Goal: Contribute content: Contribute content

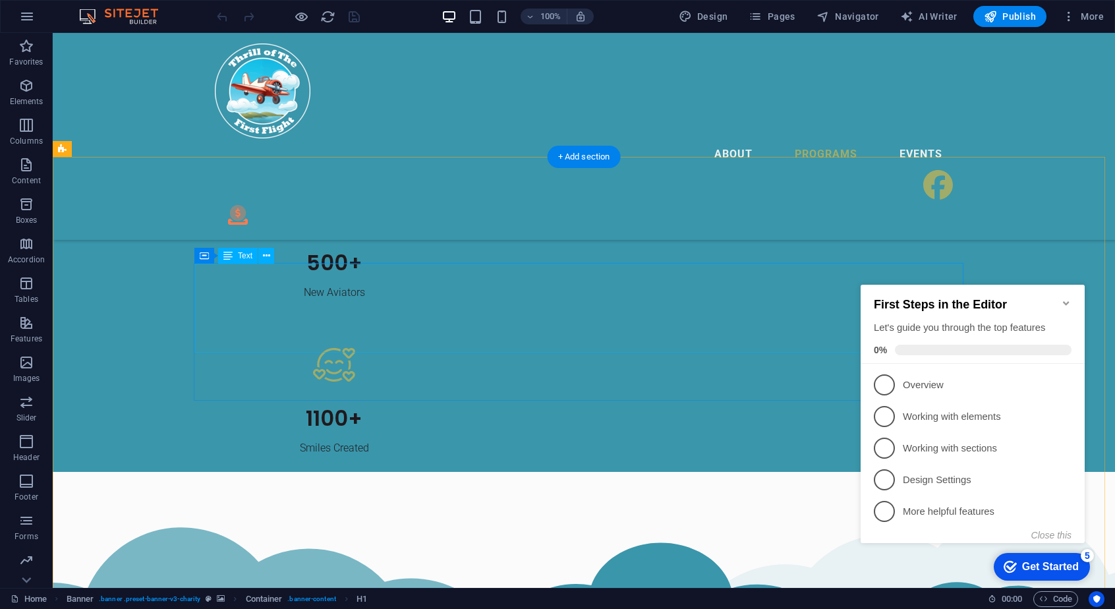
scroll to position [1836, 0]
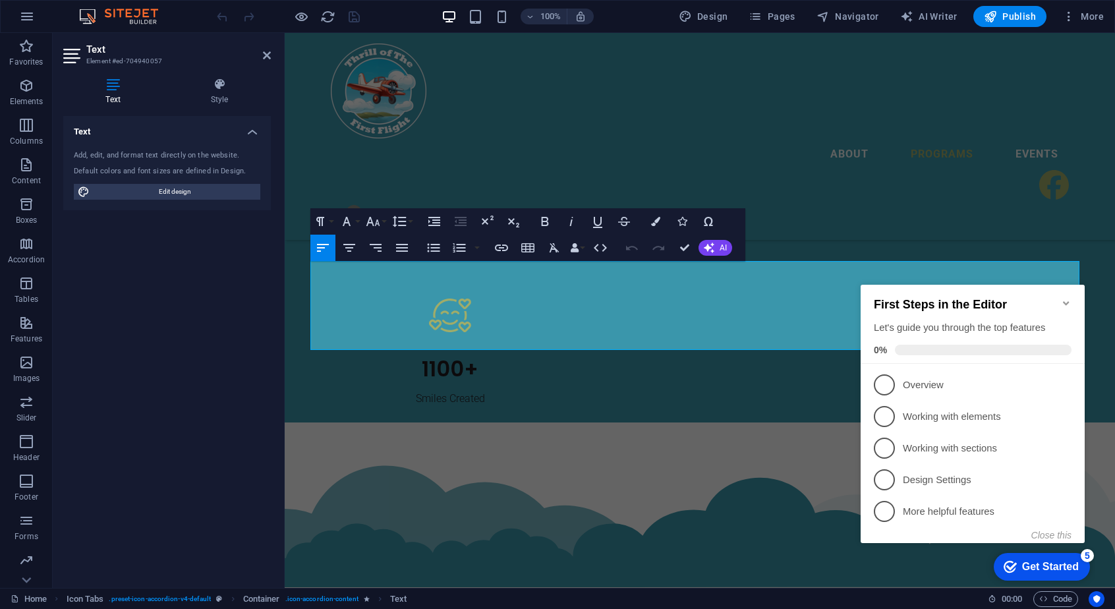
click at [1068, 299] on icon "Minimize checklist" at bounding box center [1066, 303] width 11 height 11
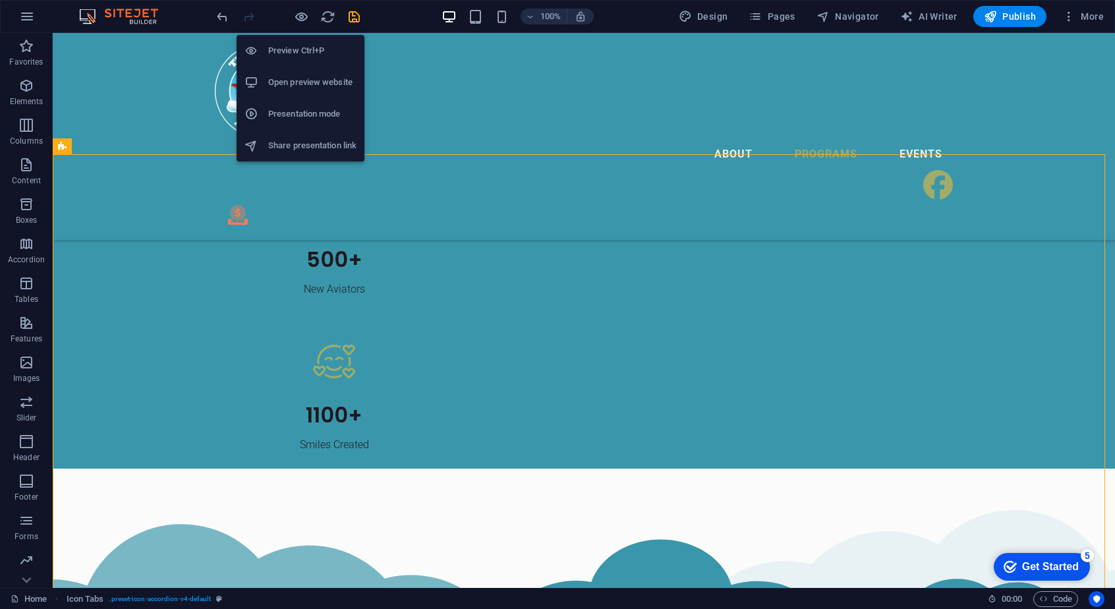
click at [299, 47] on h6 "Preview Ctrl+P" at bounding box center [312, 51] width 88 height 16
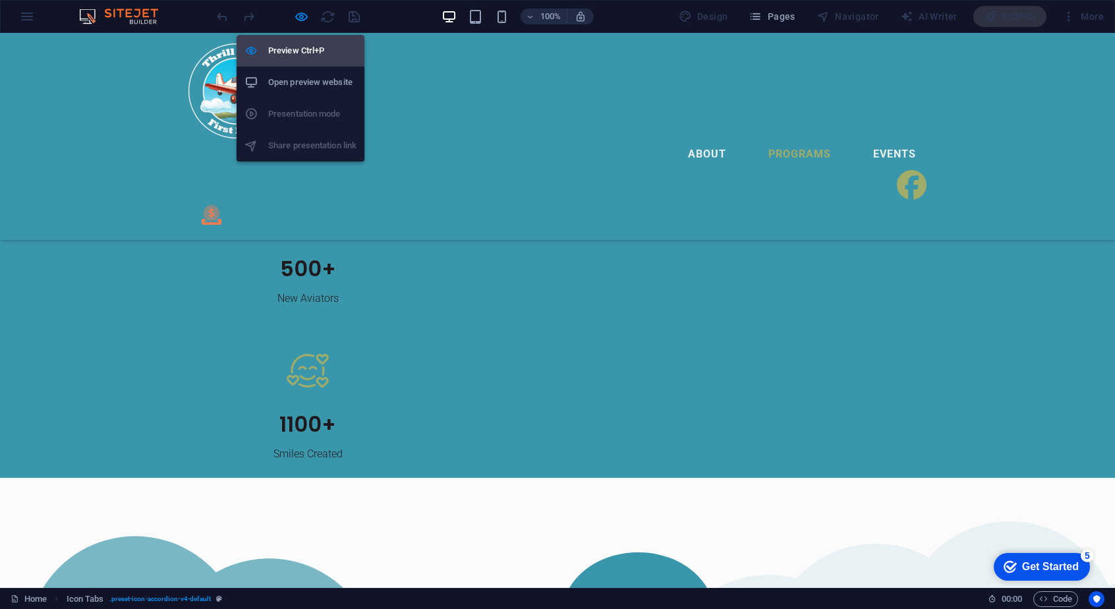
scroll to position [1835, 0]
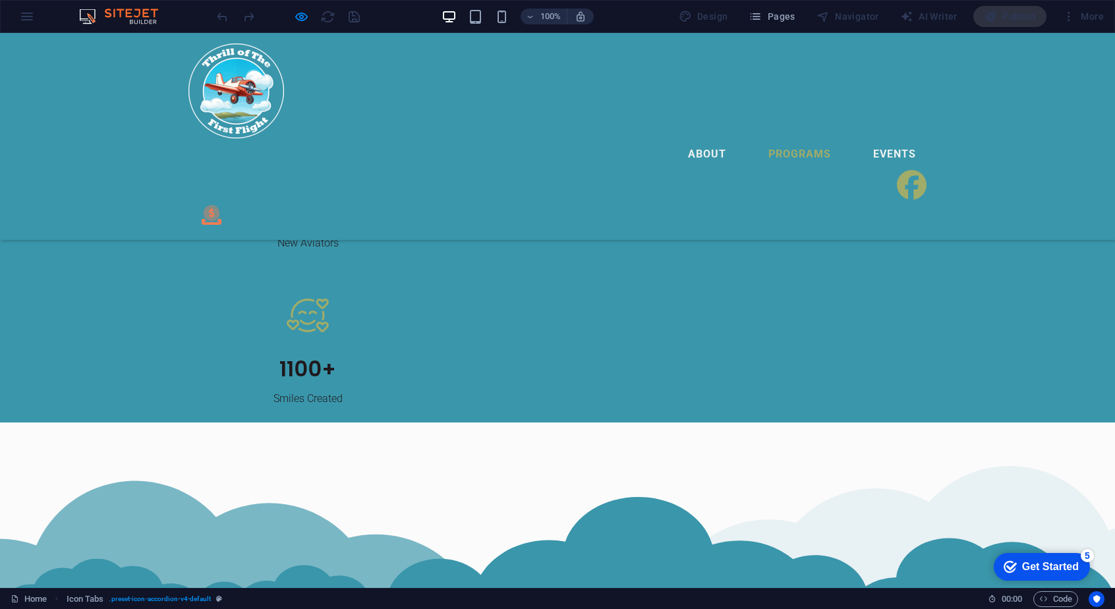
scroll to position [1891, 0]
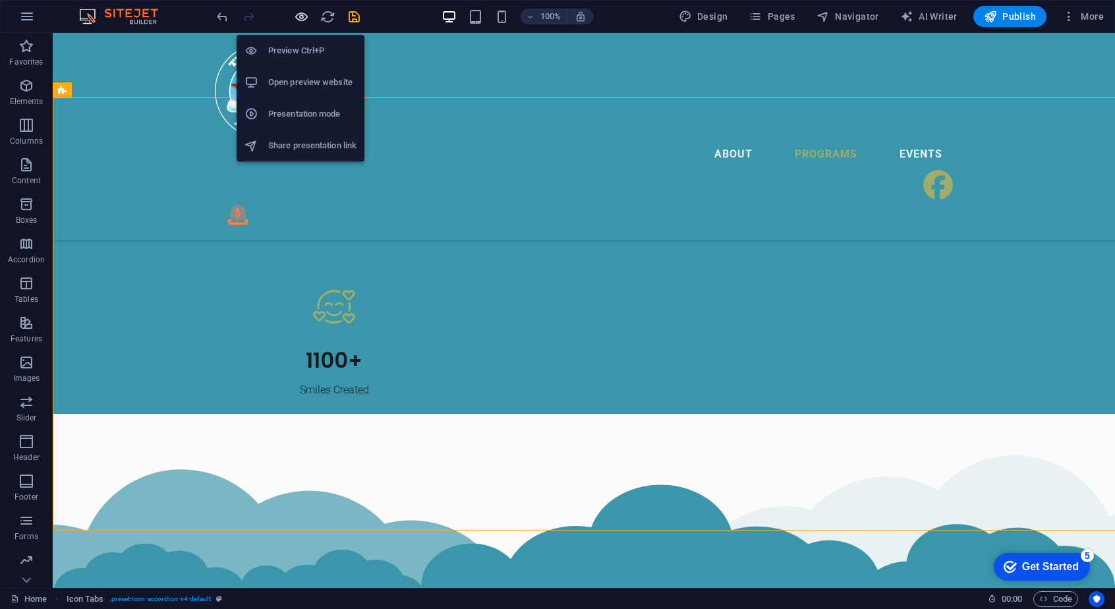
scroll to position [1891, 0]
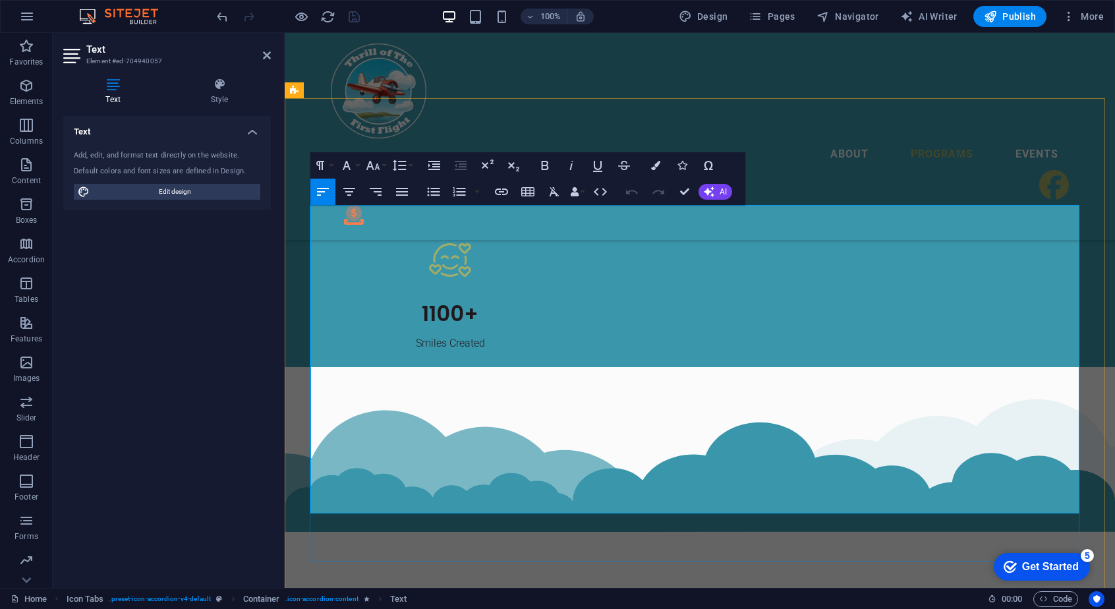
drag, startPoint x: 320, startPoint y: 436, endPoint x: 360, endPoint y: 474, distance: 55.9
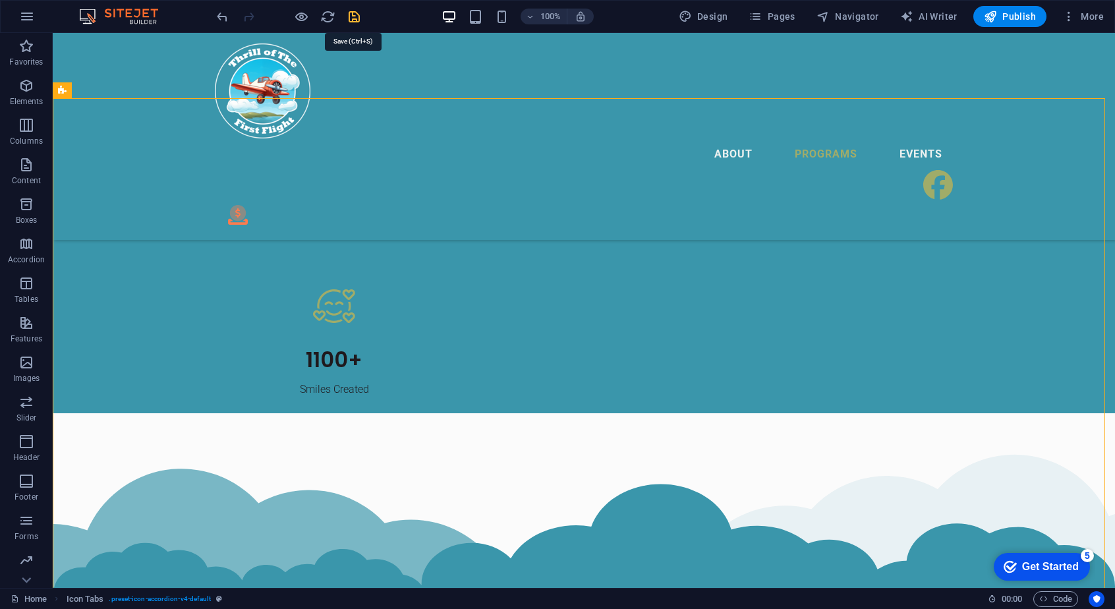
click at [359, 19] on icon "save" at bounding box center [354, 16] width 15 height 15
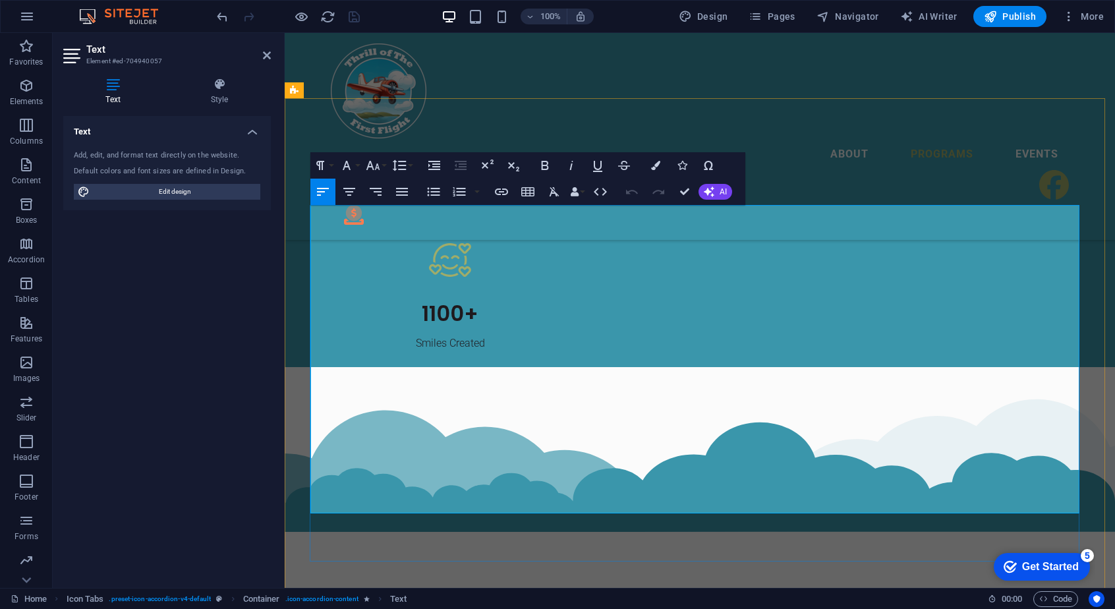
drag, startPoint x: 360, startPoint y: 275, endPoint x: 535, endPoint y: 512, distance: 294.5
copy div "Lo ips dol si ame conse adipis el seddoeiu tem incididun utlaboreet dolore magn…"
click at [539, 71] on div "About Programs Events .fa-secondary{opacity:.4}" at bounding box center [700, 136] width 830 height 207
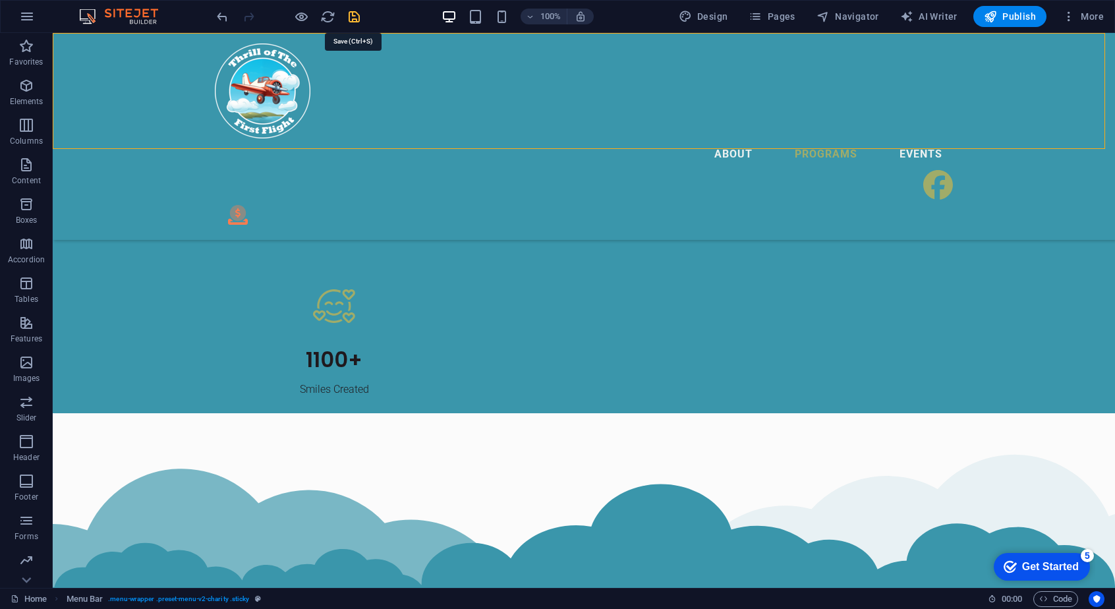
click at [360, 14] on icon "save" at bounding box center [354, 16] width 15 height 15
click at [1000, 14] on span "Publish" at bounding box center [1010, 16] width 52 height 13
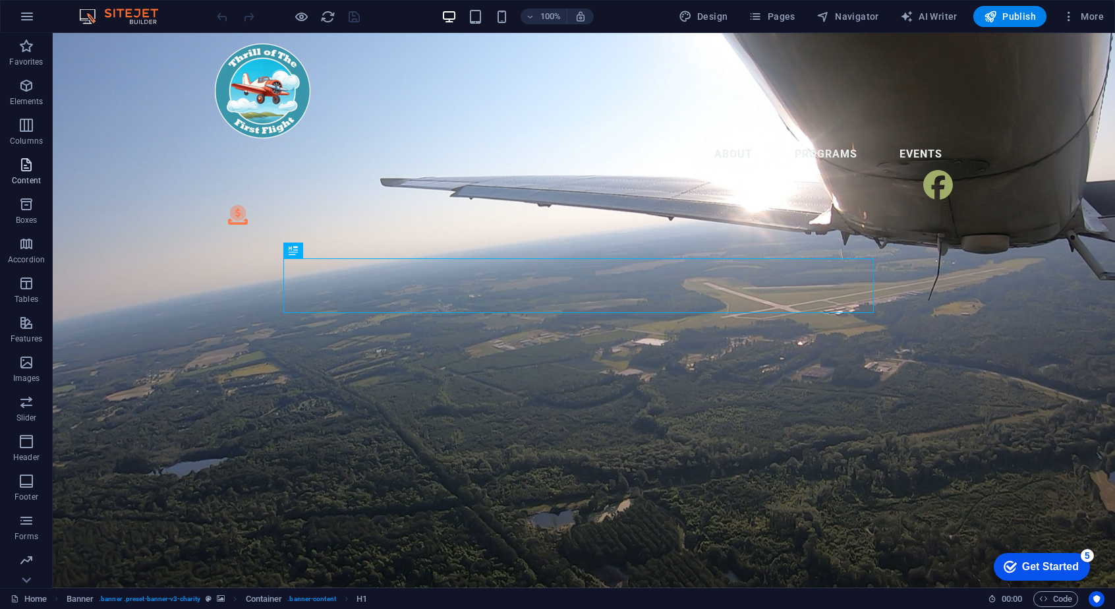
click at [37, 165] on span "Content" at bounding box center [26, 173] width 53 height 32
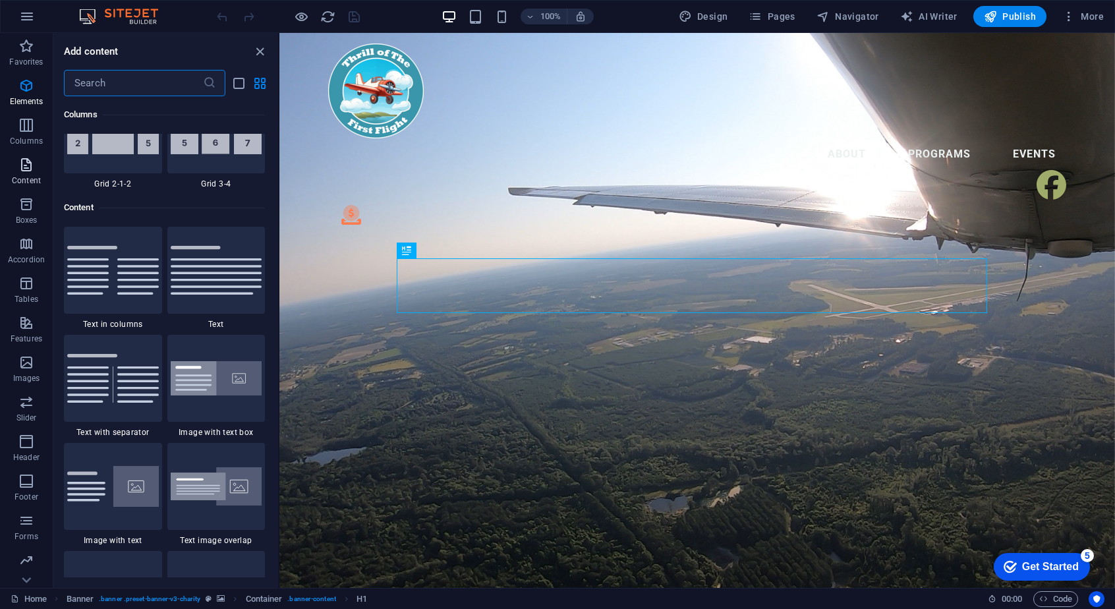
scroll to position [2306, 0]
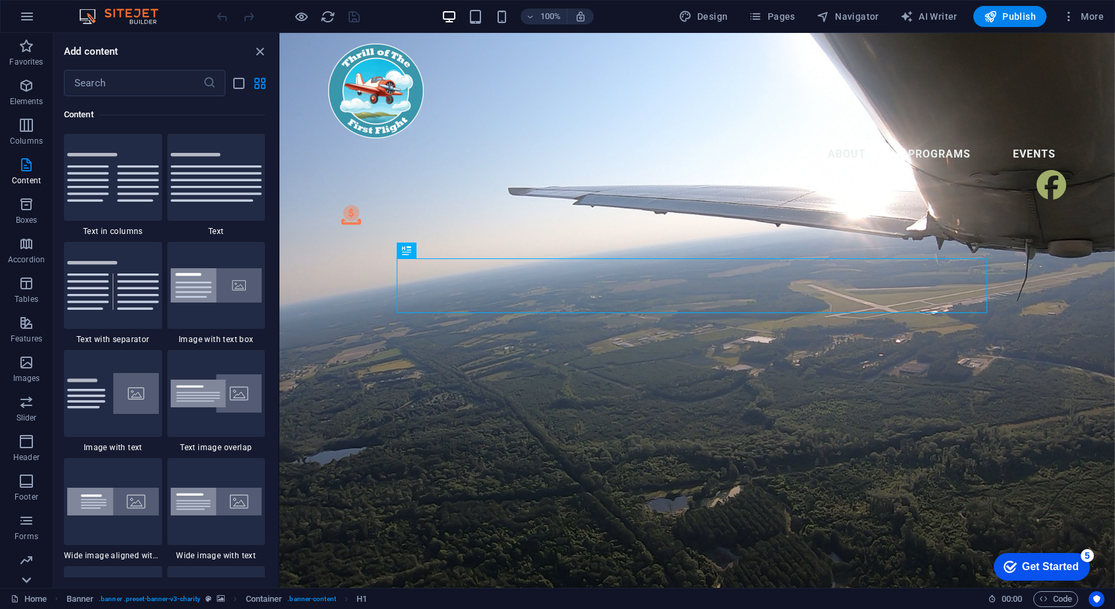
click at [29, 576] on icon at bounding box center [26, 580] width 18 height 18
click at [26, 14] on icon "button" at bounding box center [27, 17] width 16 height 16
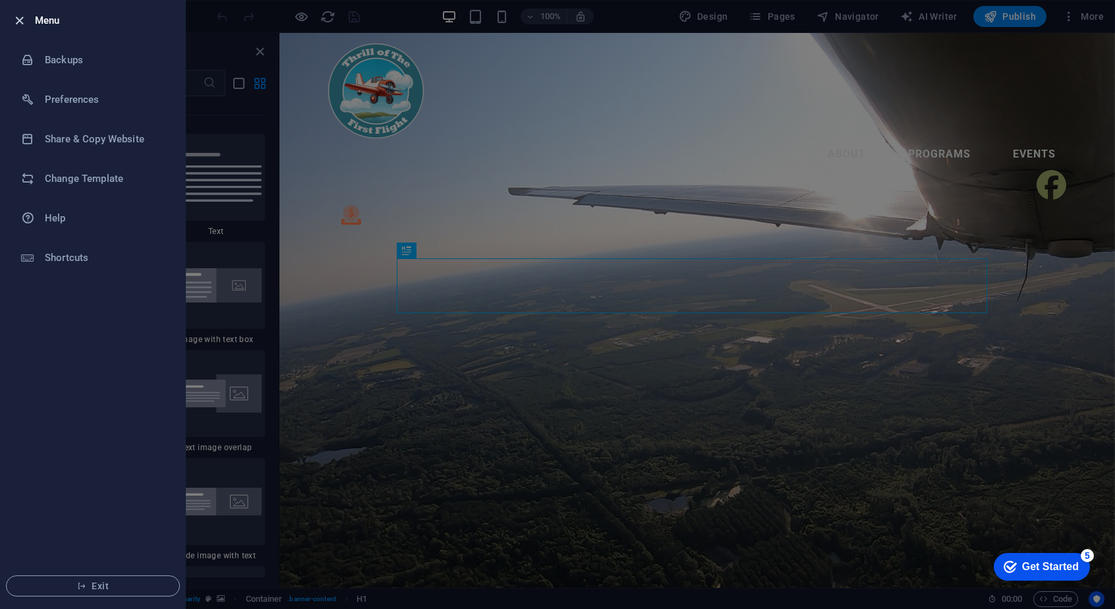
click at [20, 13] on icon "button" at bounding box center [19, 20] width 15 height 15
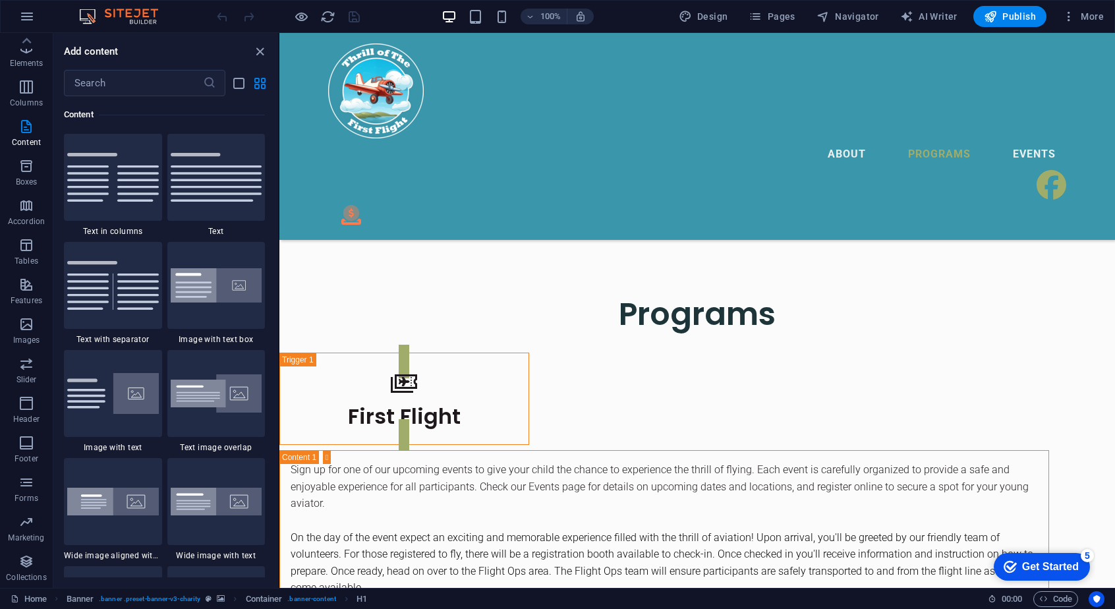
scroll to position [3184, 0]
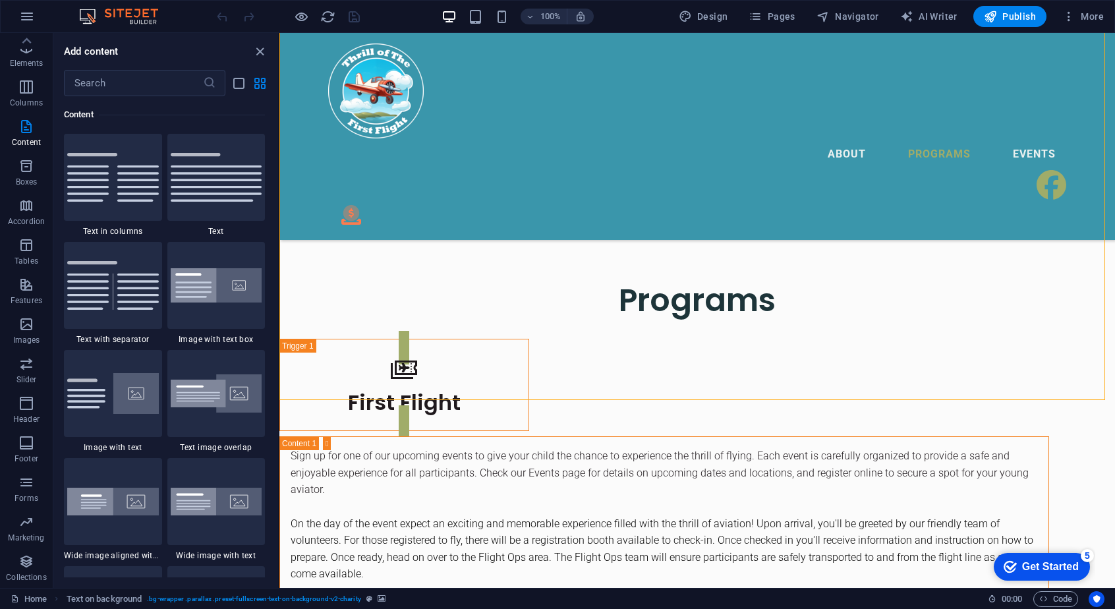
select select "px"
select select "%"
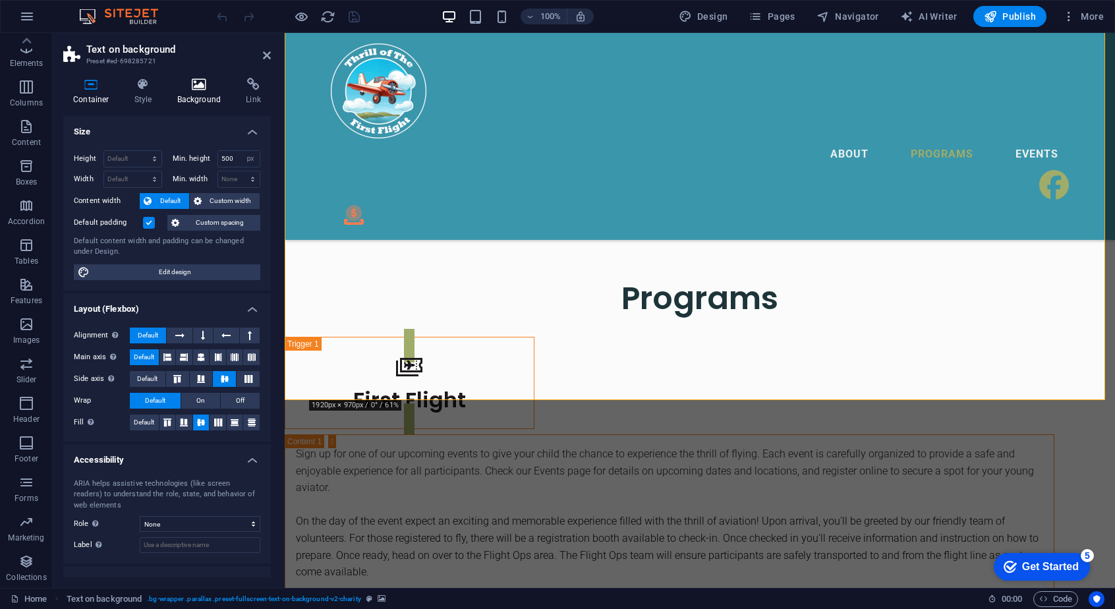
click at [196, 101] on h4 "Background" at bounding box center [201, 92] width 69 height 28
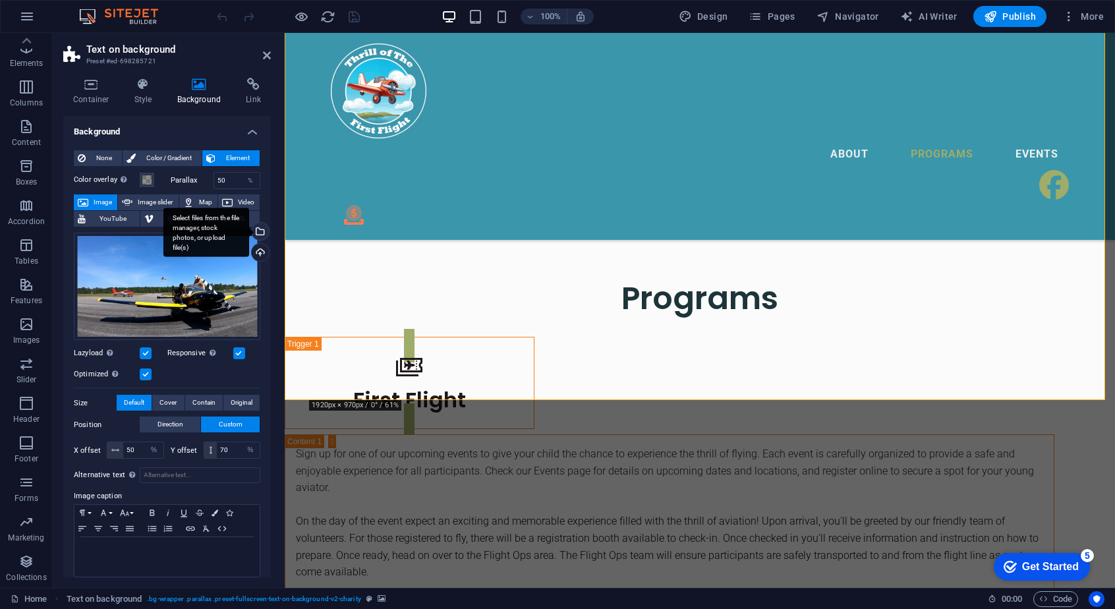
click at [262, 231] on div "Select files from the file manager, stock photos, or upload file(s)" at bounding box center [259, 233] width 20 height 20
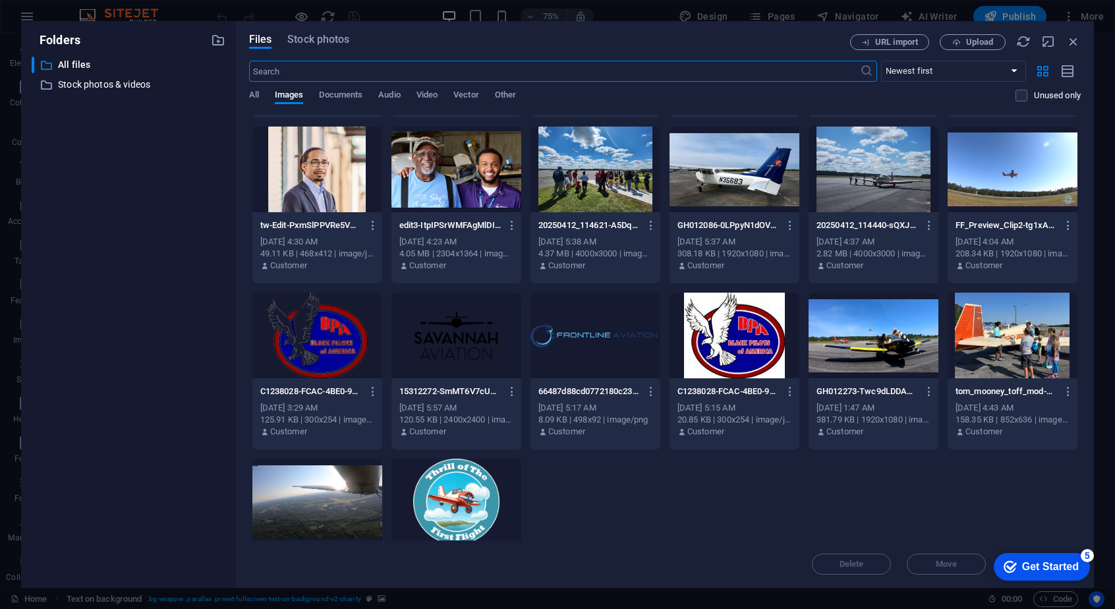
scroll to position [156, 0]
click at [924, 389] on icon "button" at bounding box center [929, 391] width 13 height 12
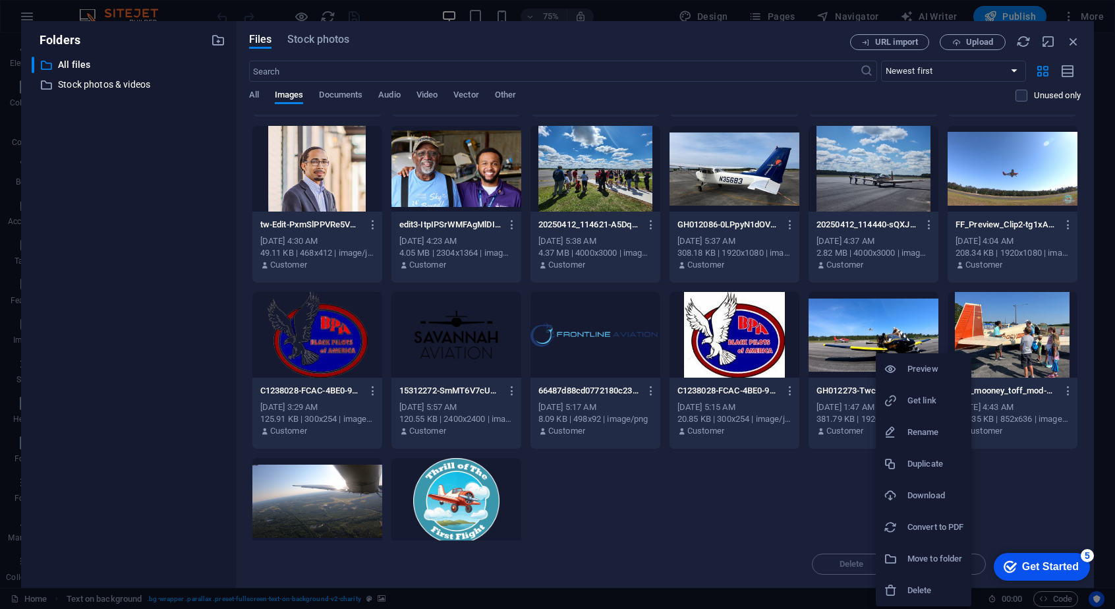
click at [924, 490] on h6 "Download" at bounding box center [935, 496] width 56 height 16
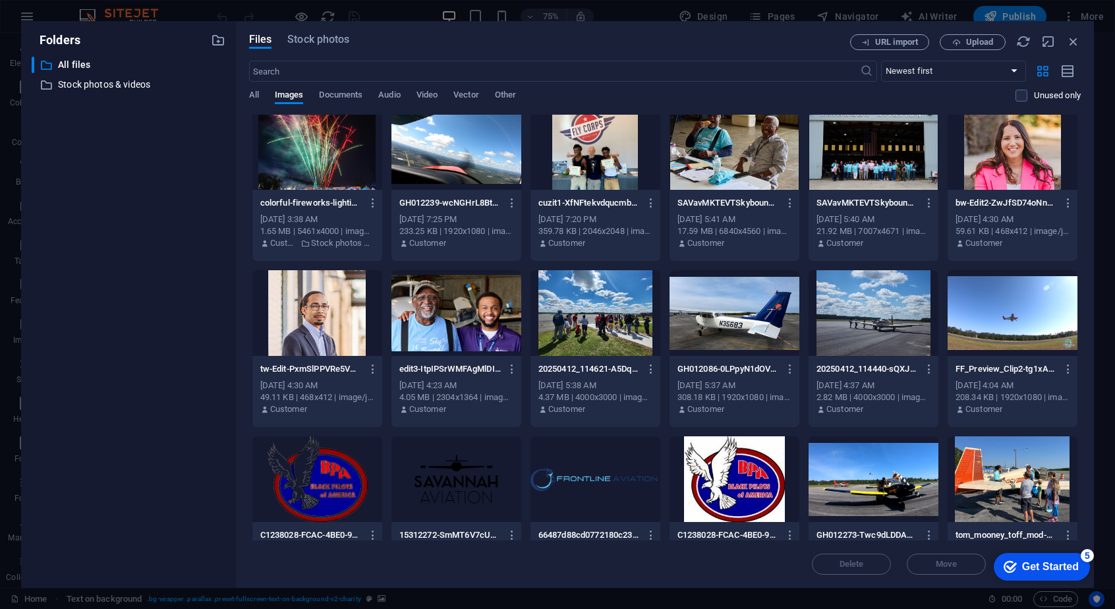
scroll to position [0, 0]
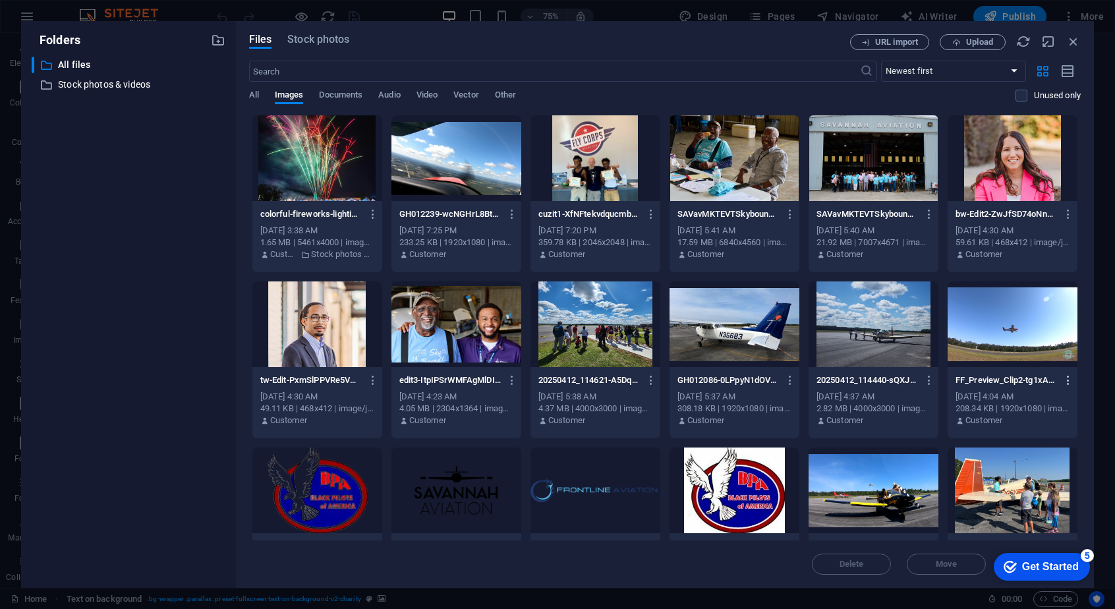
click at [1070, 376] on icon "button" at bounding box center [1068, 380] width 13 height 12
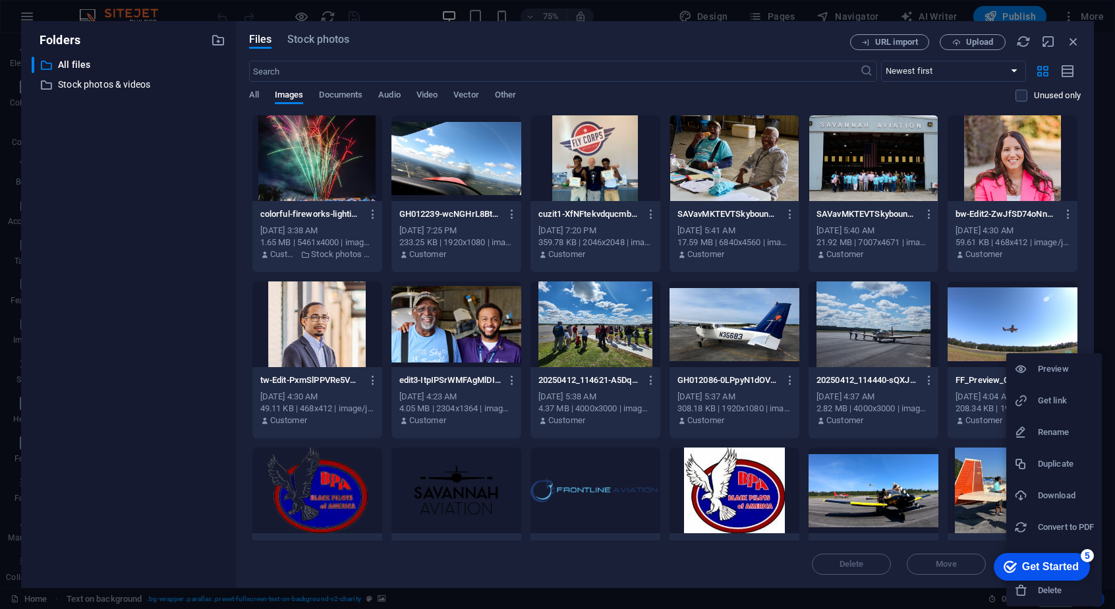
click at [1047, 490] on h6 "Download" at bounding box center [1066, 496] width 56 height 16
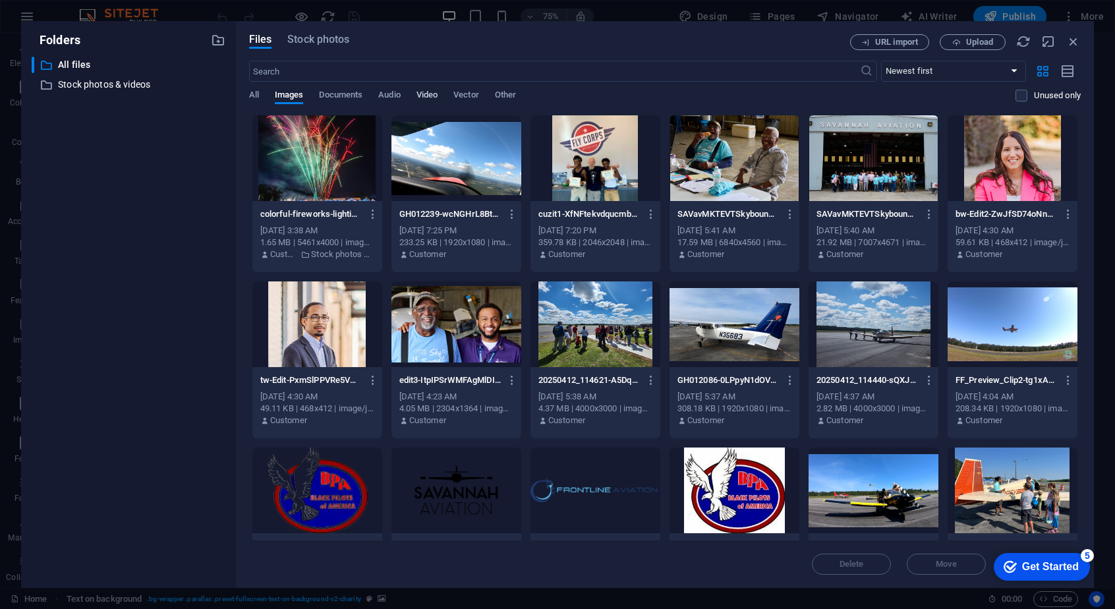
click at [437, 102] on span "Video" at bounding box center [427, 96] width 21 height 18
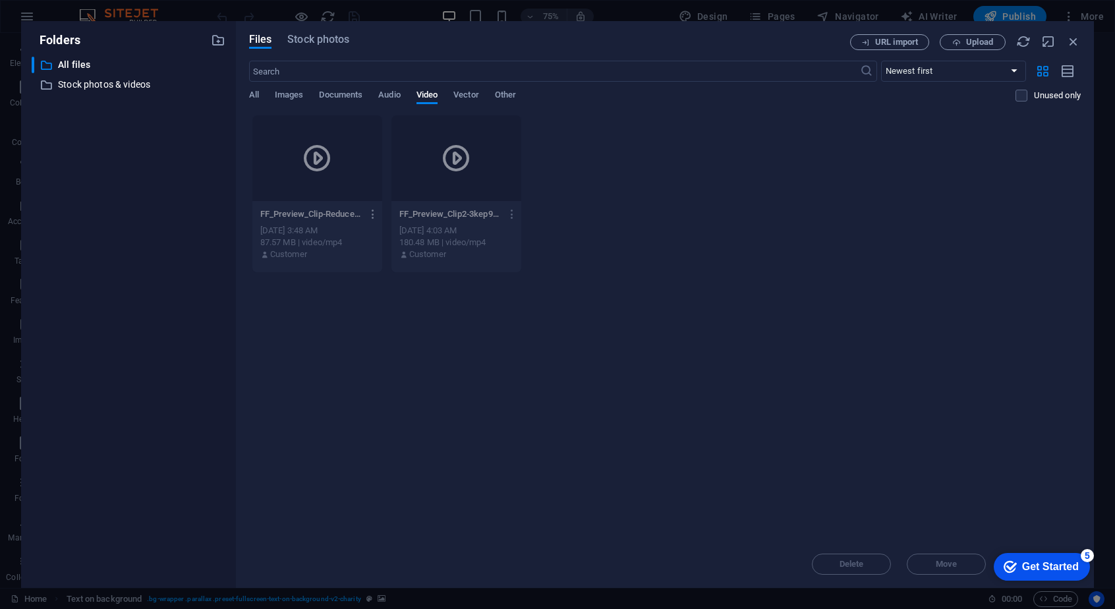
click at [377, 214] on icon "button" at bounding box center [373, 214] width 13 height 12
click at [372, 375] on h6 "Download" at bounding box center [382, 375] width 55 height 16
click at [1074, 44] on icon "button" at bounding box center [1073, 41] width 14 height 14
